Goal: Task Accomplishment & Management: Complete application form

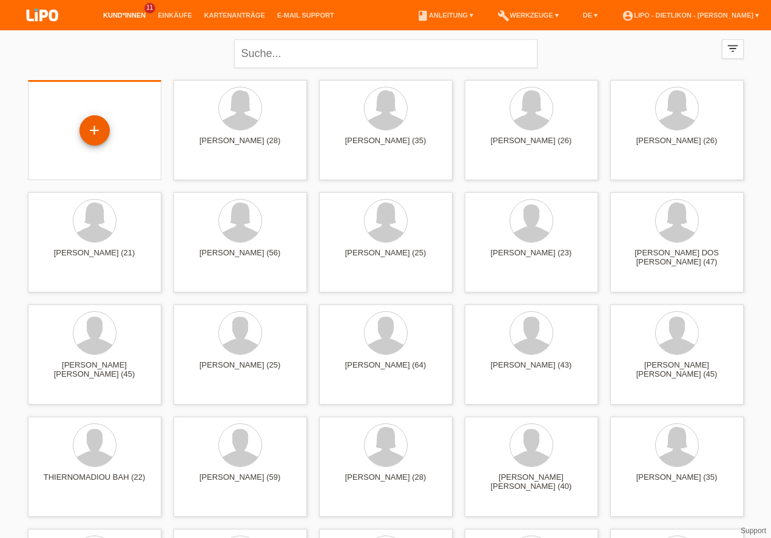
click at [90, 131] on div "+" at bounding box center [94, 130] width 29 height 21
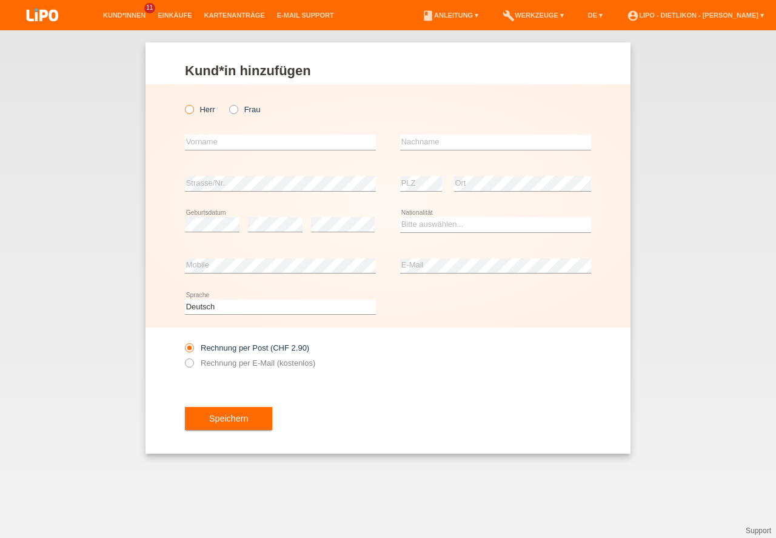
click at [206, 110] on label "Herr" at bounding box center [200, 109] width 30 height 9
click at [193, 110] on input "Herr" at bounding box center [189, 109] width 8 height 8
radio input "true"
click at [247, 107] on label "Frau" at bounding box center [244, 109] width 31 height 9
click at [237, 107] on input "Frau" at bounding box center [233, 109] width 8 height 8
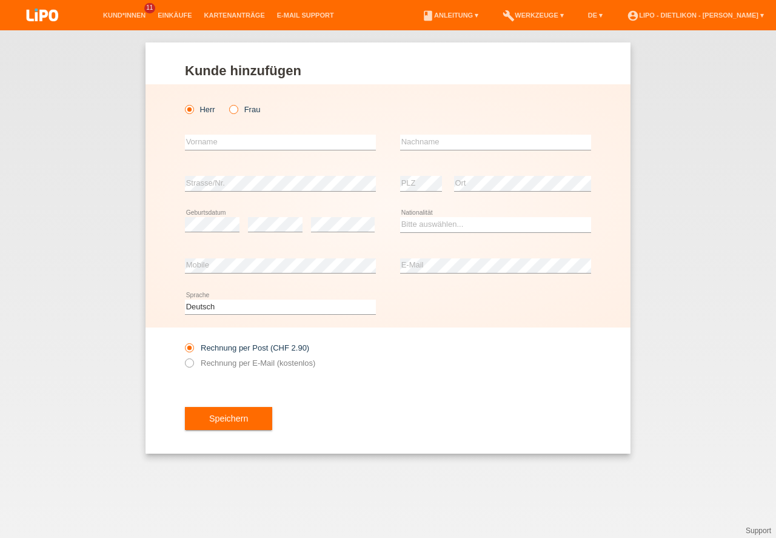
radio input "true"
click at [225, 137] on input "text" at bounding box center [280, 142] width 191 height 15
type input "Redeat Asrat"
type input "Debissa"
click at [361, 363] on div "Rechnung per E-Mail (kostenlos)" at bounding box center [280, 362] width 191 height 9
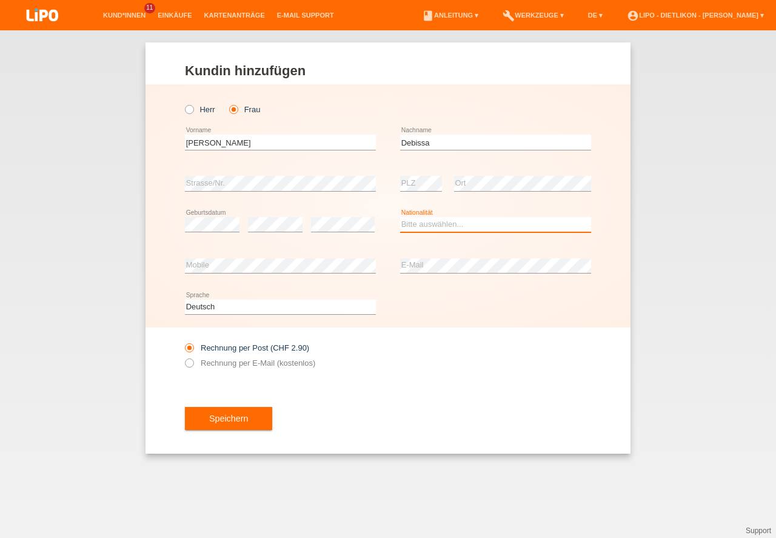
click at [441, 227] on select "Bitte auswählen... Schweiz Deutschland Liechtenstein Österreich ------------ Af…" at bounding box center [495, 224] width 191 height 15
select select "ET"
click at [0, 0] on option "Äthiopien" at bounding box center [0, 0] width 0 height 0
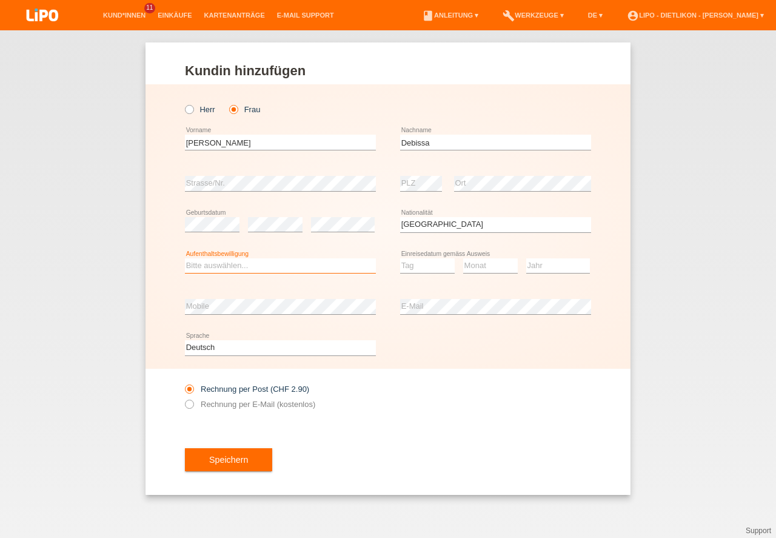
click at [260, 266] on select "Bitte auswählen... C B B - Flüchtlingsstatus Andere" at bounding box center [280, 265] width 191 height 15
select select "C"
click at [0, 0] on option "C" at bounding box center [0, 0] width 0 height 0
click at [424, 264] on select "Tag 01 02 03 04 05 06 07 08 09 10 11" at bounding box center [427, 265] width 55 height 15
click at [0, 0] on option "05" at bounding box center [0, 0] width 0 height 0
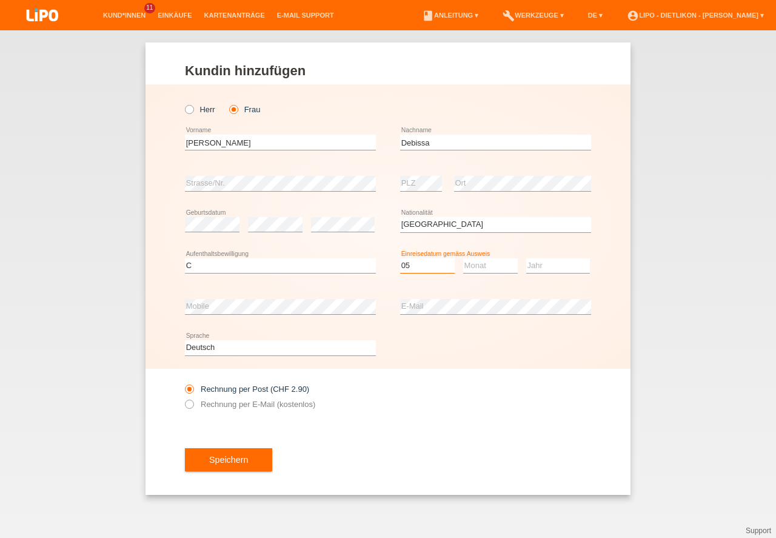
click at [411, 265] on select "Tag 01 02 03 04 05 06 07 08 09 10 11" at bounding box center [427, 265] width 55 height 15
select select "20"
click at [0, 0] on option "20" at bounding box center [0, 0] width 0 height 0
click at [472, 266] on select "Monat 01 02 03 04 05 06 07 08 09 10 11" at bounding box center [490, 265] width 55 height 15
select select "05"
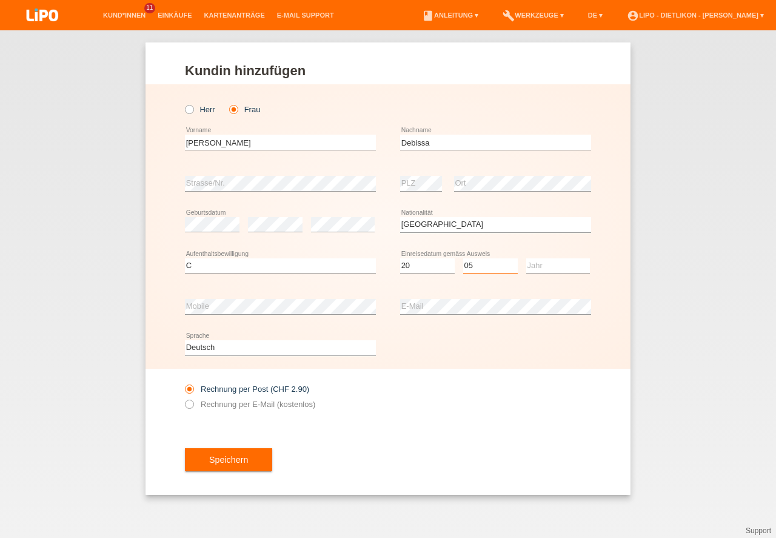
click at [0, 0] on option "05" at bounding box center [0, 0] width 0 height 0
click at [552, 266] on select "Jahr 2025 2024 2023 2022 2021 2020 2019 2018 2017 2016 2015 2014 2013 2012 2011…" at bounding box center [558, 265] width 64 height 15
select select "2014"
click at [0, 0] on option "2014" at bounding box center [0, 0] width 0 height 0
click at [483, 400] on div "Rechnung per Post (CHF 2.90) Rechnung per E-Mail (kostenlos)" at bounding box center [388, 397] width 406 height 56
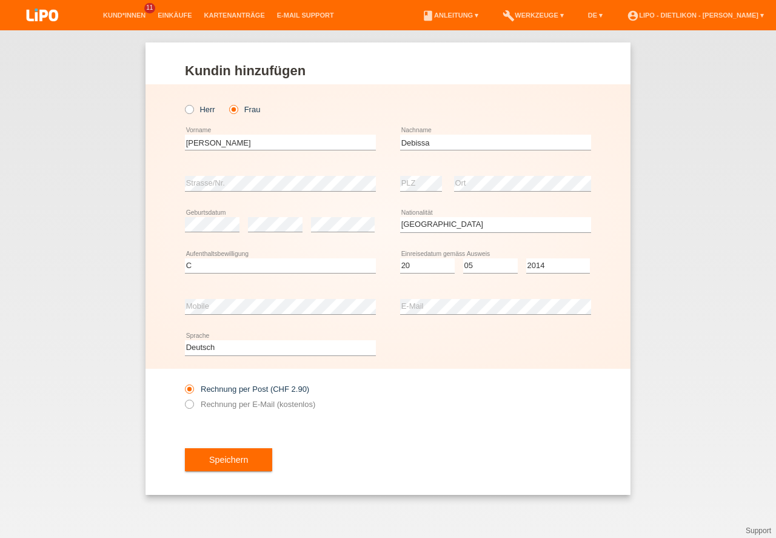
click at [397, 447] on div "Speichern" at bounding box center [388, 459] width 406 height 70
click at [183, 398] on icon at bounding box center [183, 398] width 0 height 0
click at [191, 404] on input "Rechnung per E-Mail (kostenlos)" at bounding box center [189, 407] width 8 height 15
radio input "true"
click at [352, 446] on div "Speichern" at bounding box center [388, 459] width 406 height 70
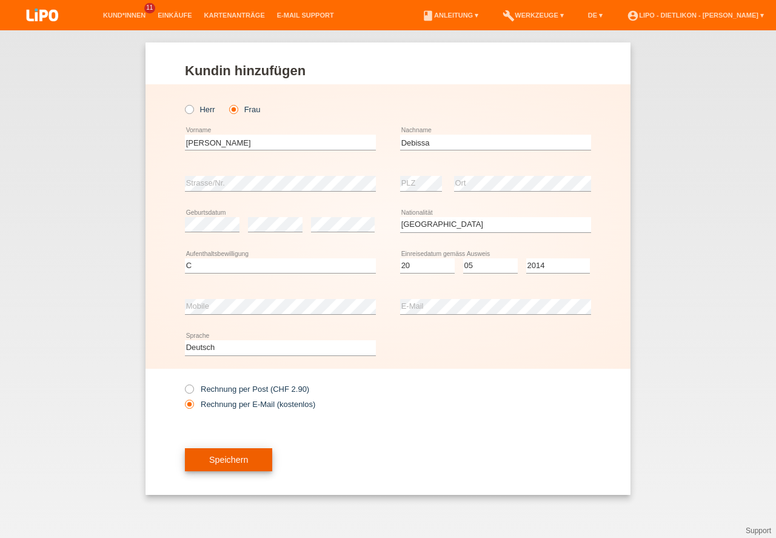
click at [269, 464] on button "Speichern" at bounding box center [228, 459] width 87 height 23
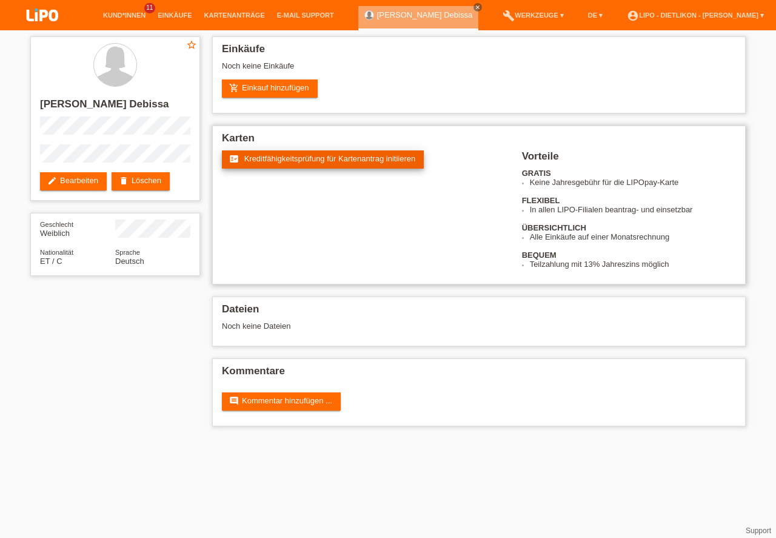
click at [329, 158] on span "Kreditfähigkeitsprüfung für Kartenantrag initiieren" at bounding box center [330, 158] width 172 height 9
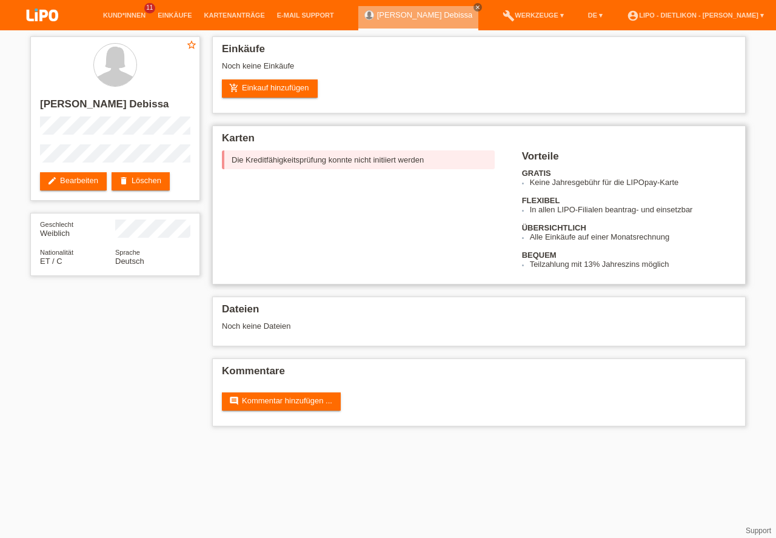
click at [341, 158] on div "Die Kreditfähigkeitsprüfung konnte nicht initiiert werden" at bounding box center [358, 159] width 273 height 19
drag, startPoint x: 341, startPoint y: 158, endPoint x: 298, endPoint y: 164, distance: 43.6
click at [298, 164] on div "Die Kreditfähigkeitsprüfung konnte nicht initiiert werden" at bounding box center [358, 159] width 273 height 19
click at [282, 97] on link "add_shopping_cart Einkauf hinzufügen" at bounding box center [270, 88] width 96 height 18
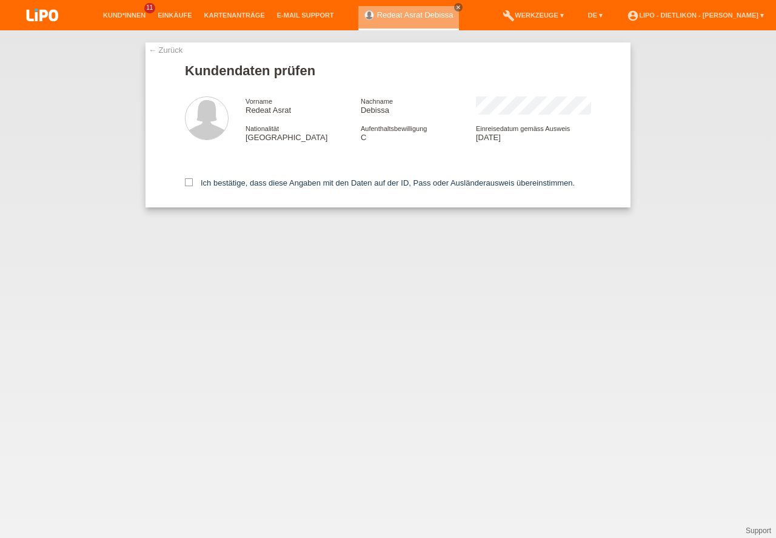
click at [184, 184] on div "← Zurück Kundendaten prüfen Vorname Redeat Asrat Nachname Debissa Nationalität …" at bounding box center [387, 124] width 485 height 165
click at [192, 181] on icon at bounding box center [189, 182] width 8 height 8
click at [192, 181] on input "Ich bestätige, dass diese Angaben mit den Daten auf der ID, Pass oder Ausländer…" at bounding box center [189, 182] width 8 height 8
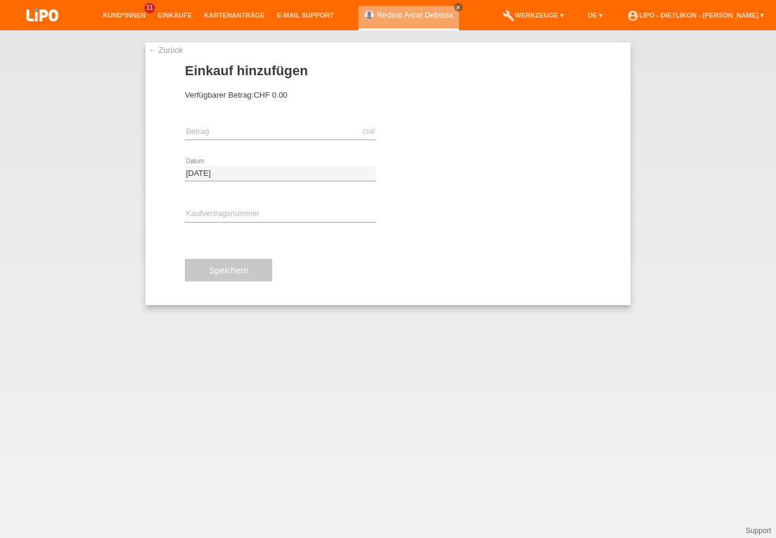
click at [173, 48] on link "← Zurück" at bounding box center [166, 49] width 34 height 9
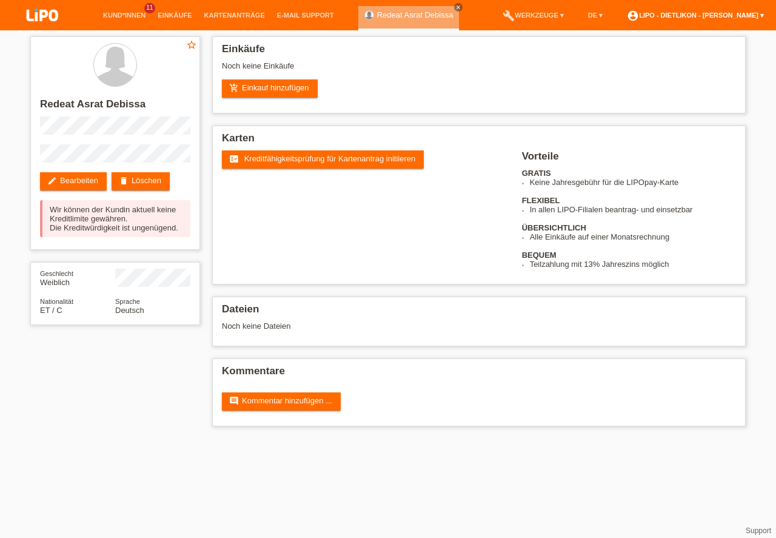
click at [732, 15] on link "account_circle LIPO - Dietlikon - [PERSON_NAME] ▾" at bounding box center [695, 15] width 149 height 7
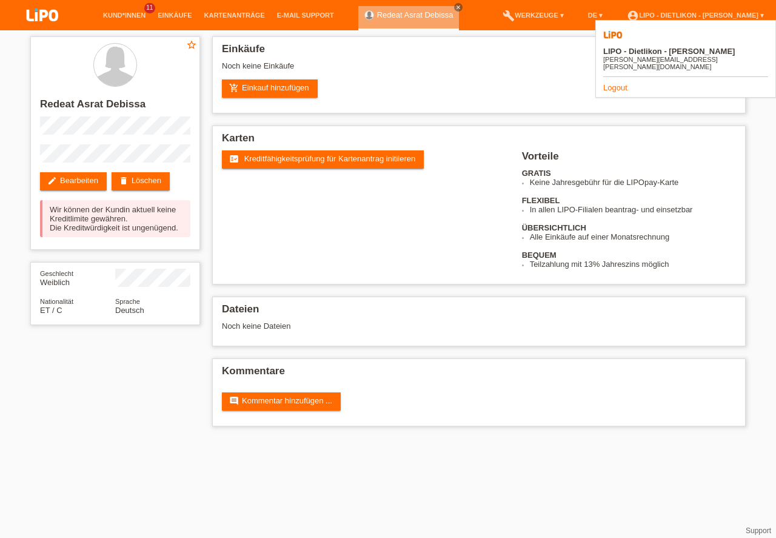
click at [618, 83] on link "Logout" at bounding box center [615, 87] width 24 height 9
